Goal: Navigation & Orientation: Locate item on page

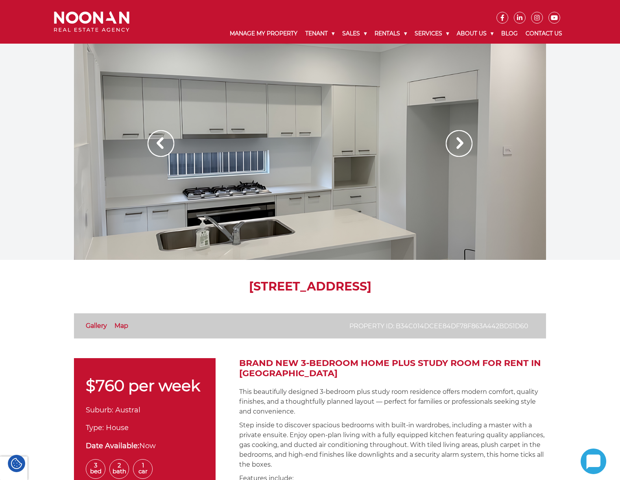
click at [464, 148] on img at bounding box center [459, 143] width 27 height 27
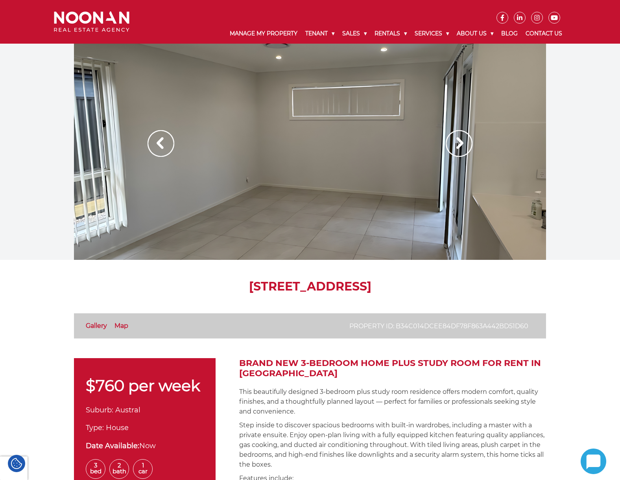
click at [464, 148] on img at bounding box center [459, 143] width 27 height 27
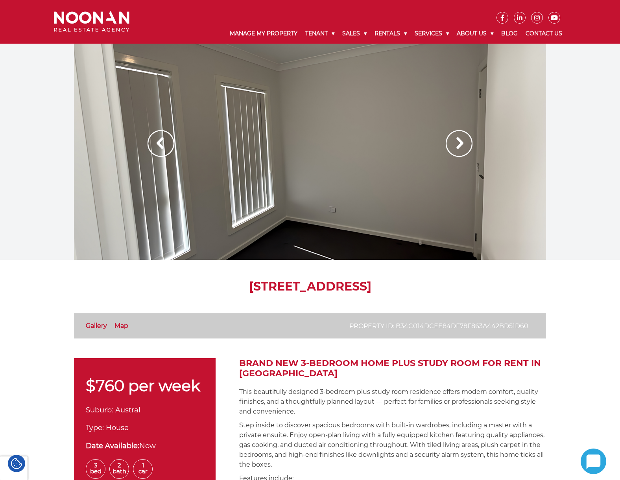
click at [464, 148] on img at bounding box center [459, 143] width 27 height 27
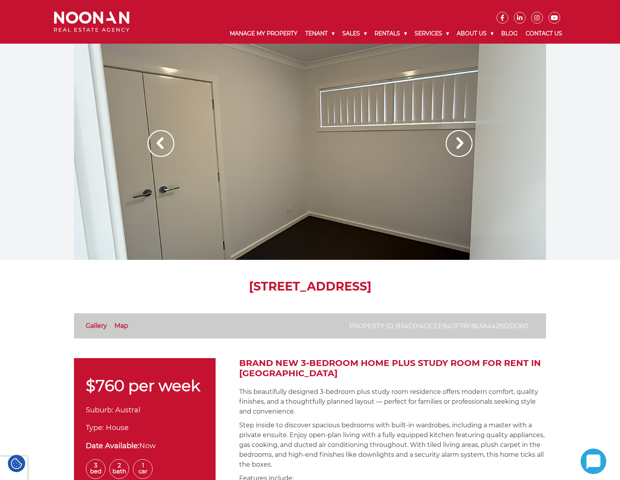
click at [464, 148] on img at bounding box center [459, 143] width 27 height 27
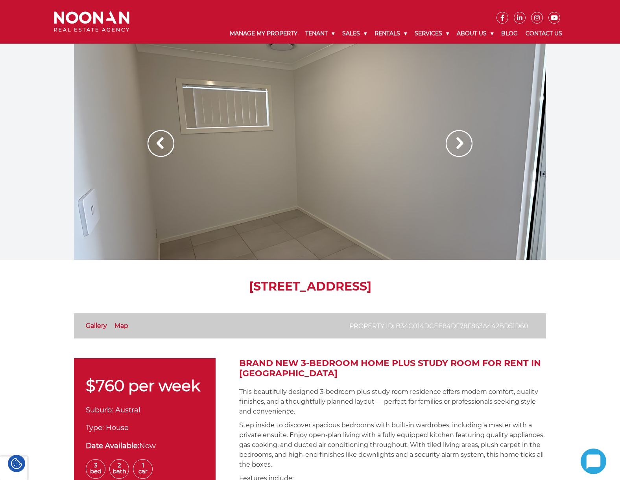
click at [464, 148] on img at bounding box center [459, 143] width 27 height 27
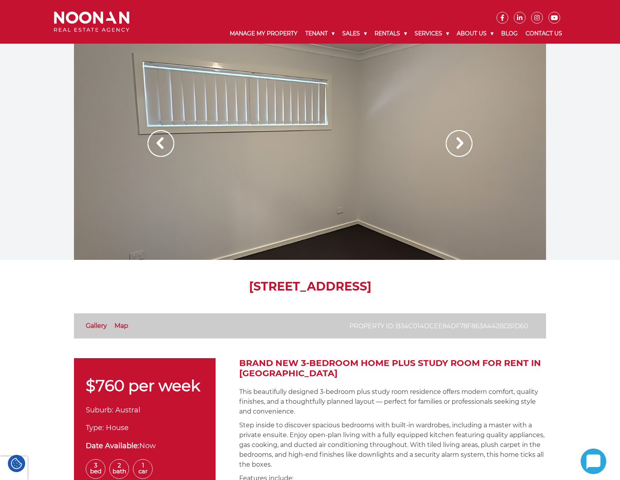
click at [466, 148] on img at bounding box center [459, 143] width 27 height 27
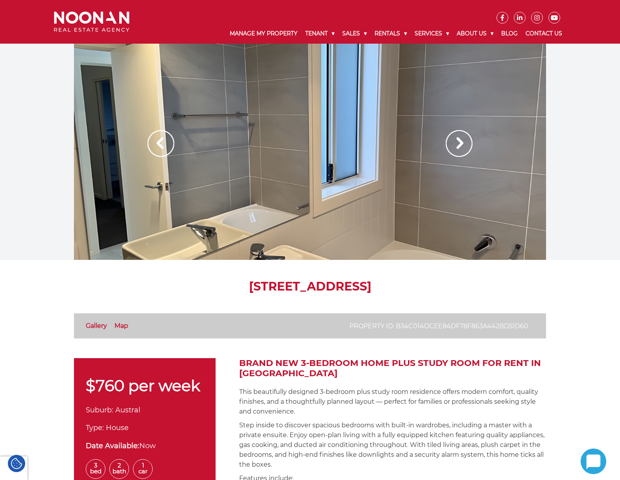
click at [470, 144] on img at bounding box center [459, 143] width 27 height 27
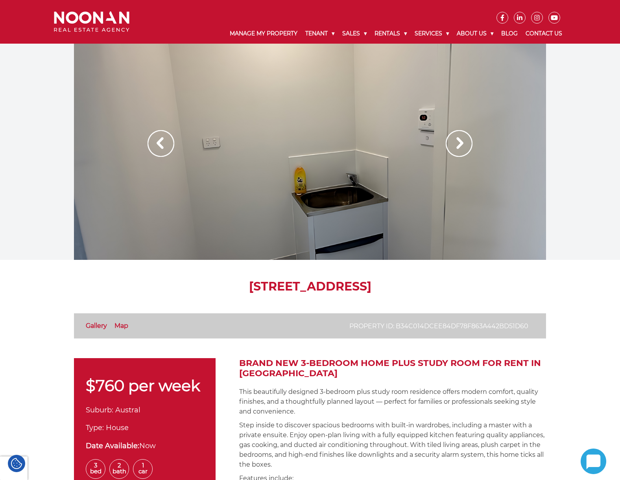
click at [470, 144] on img at bounding box center [459, 143] width 27 height 27
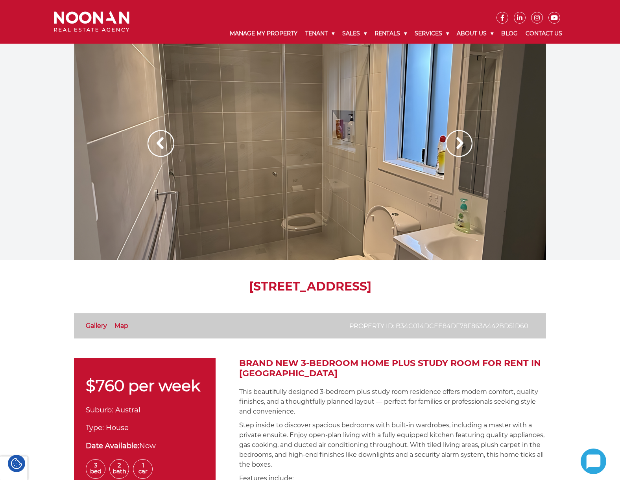
click at [470, 144] on img at bounding box center [459, 143] width 27 height 27
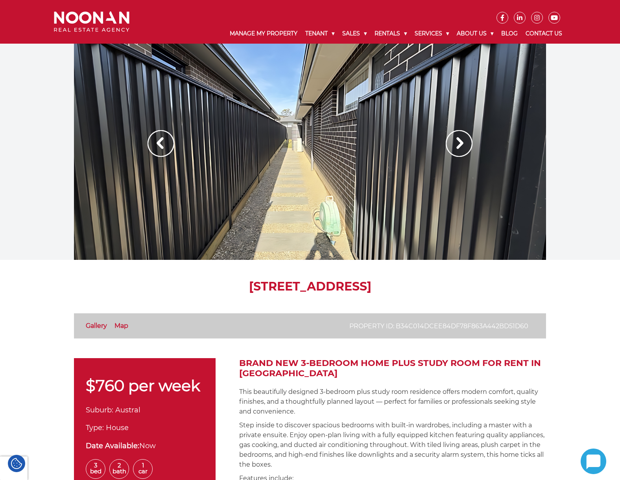
click at [470, 144] on img at bounding box center [459, 143] width 27 height 27
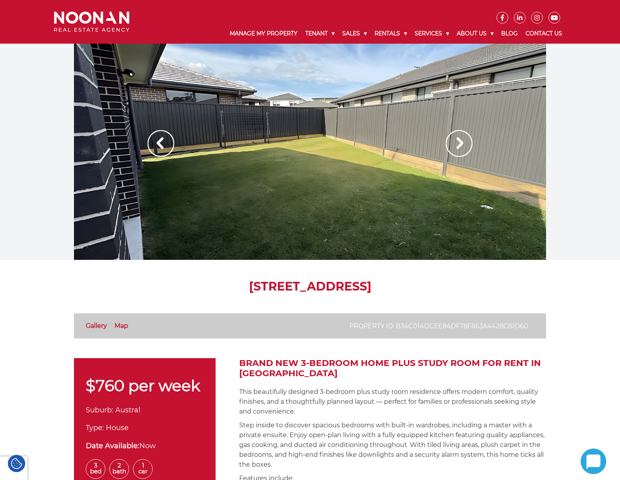
click at [470, 144] on img at bounding box center [459, 143] width 27 height 27
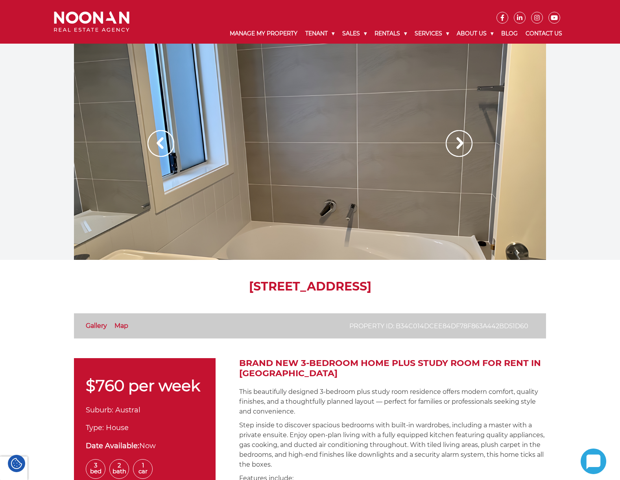
click at [470, 144] on img at bounding box center [459, 143] width 27 height 27
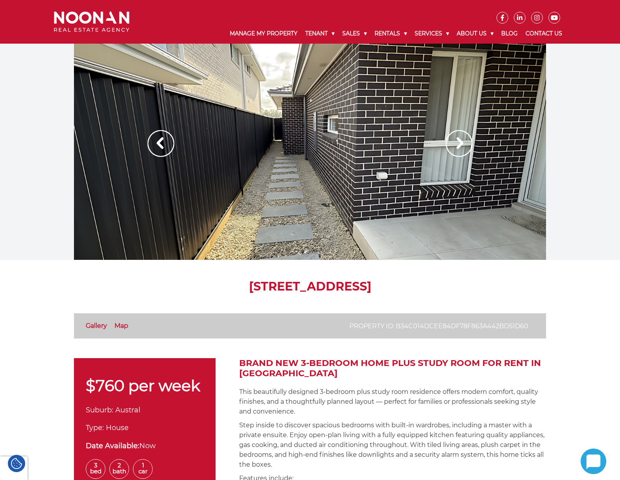
click at [470, 144] on img at bounding box center [459, 143] width 27 height 27
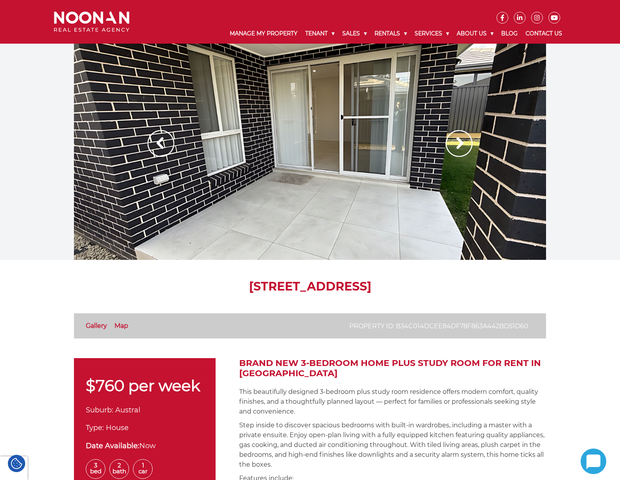
click at [470, 144] on img at bounding box center [459, 143] width 27 height 27
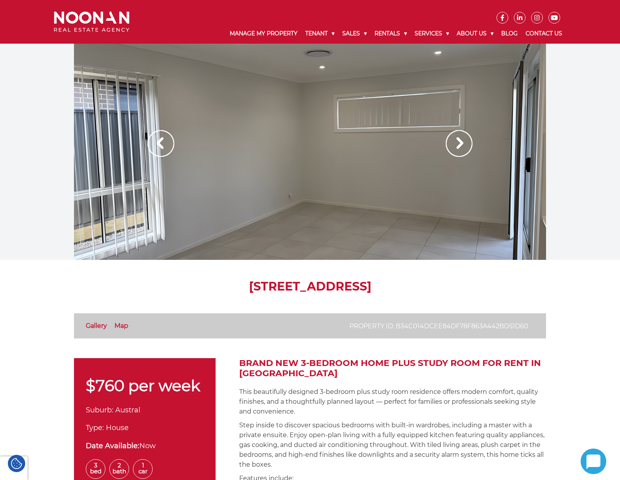
click at [470, 144] on img at bounding box center [459, 143] width 27 height 27
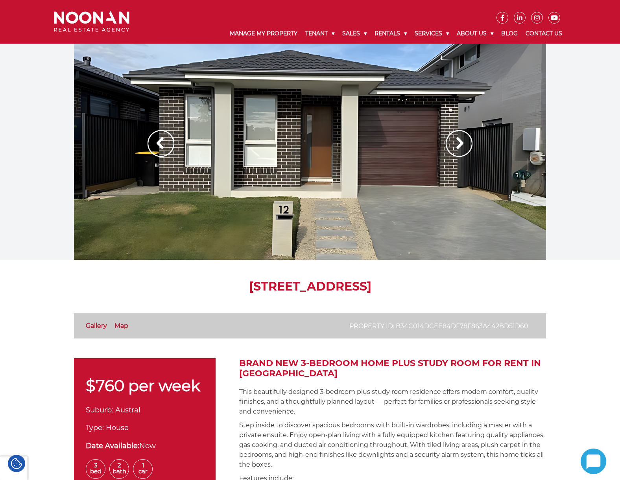
click at [470, 144] on img at bounding box center [459, 143] width 27 height 27
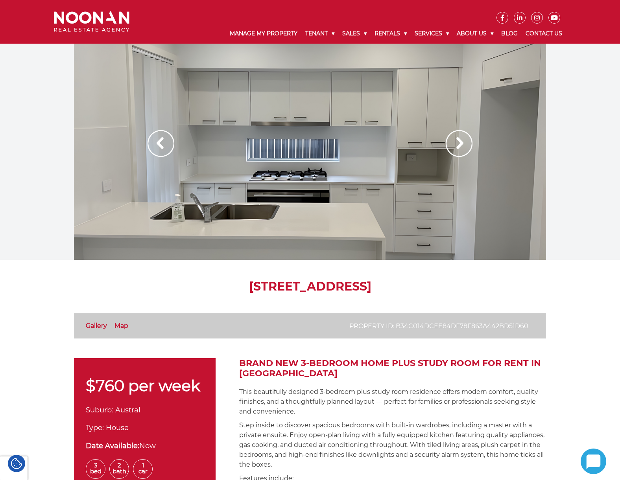
click at [175, 139] on div at bounding box center [310, 152] width 472 height 216
click at [157, 142] on img at bounding box center [160, 143] width 27 height 27
